Goal: Information Seeking & Learning: Learn about a topic

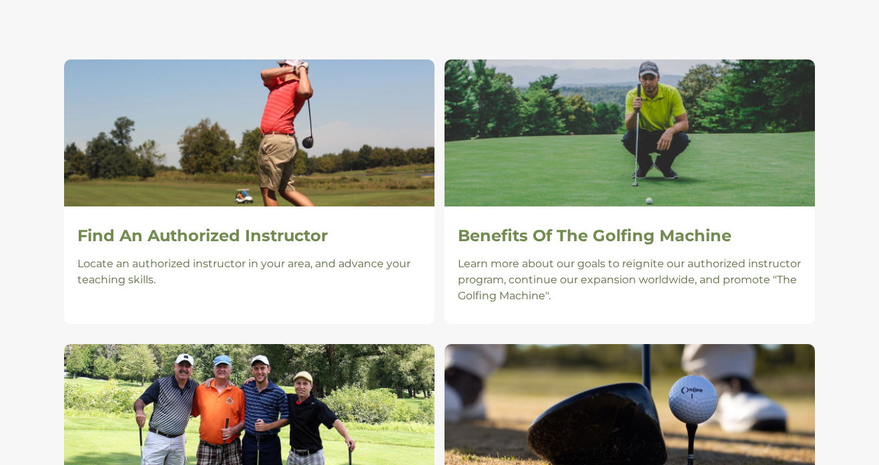
scroll to position [899, 0]
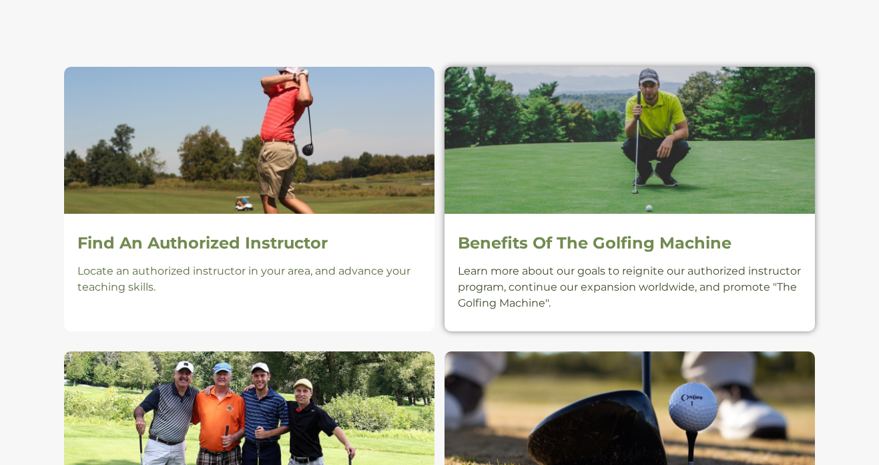
click at [567, 236] on h2 "Benefits Of The Golfing Machine" at bounding box center [630, 243] width 344 height 19
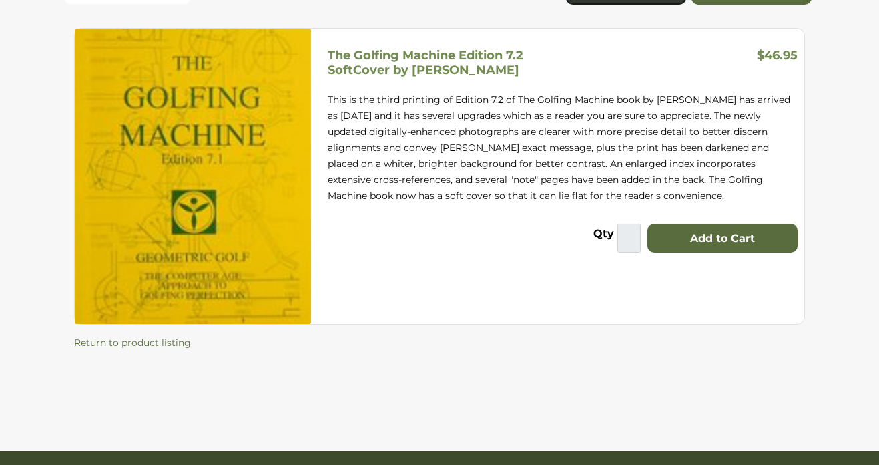
scroll to position [172, 0]
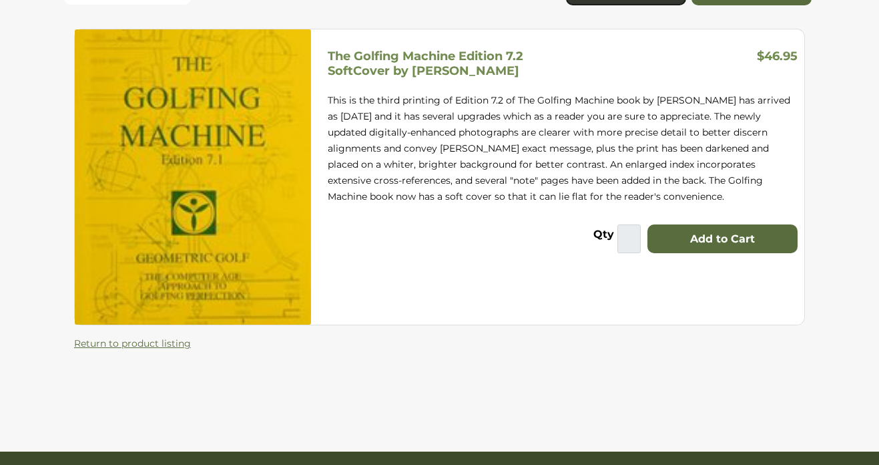
click at [539, 224] on div "Qty * Add to Cart" at bounding box center [563, 238] width 480 height 29
